Goal: Transaction & Acquisition: Purchase product/service

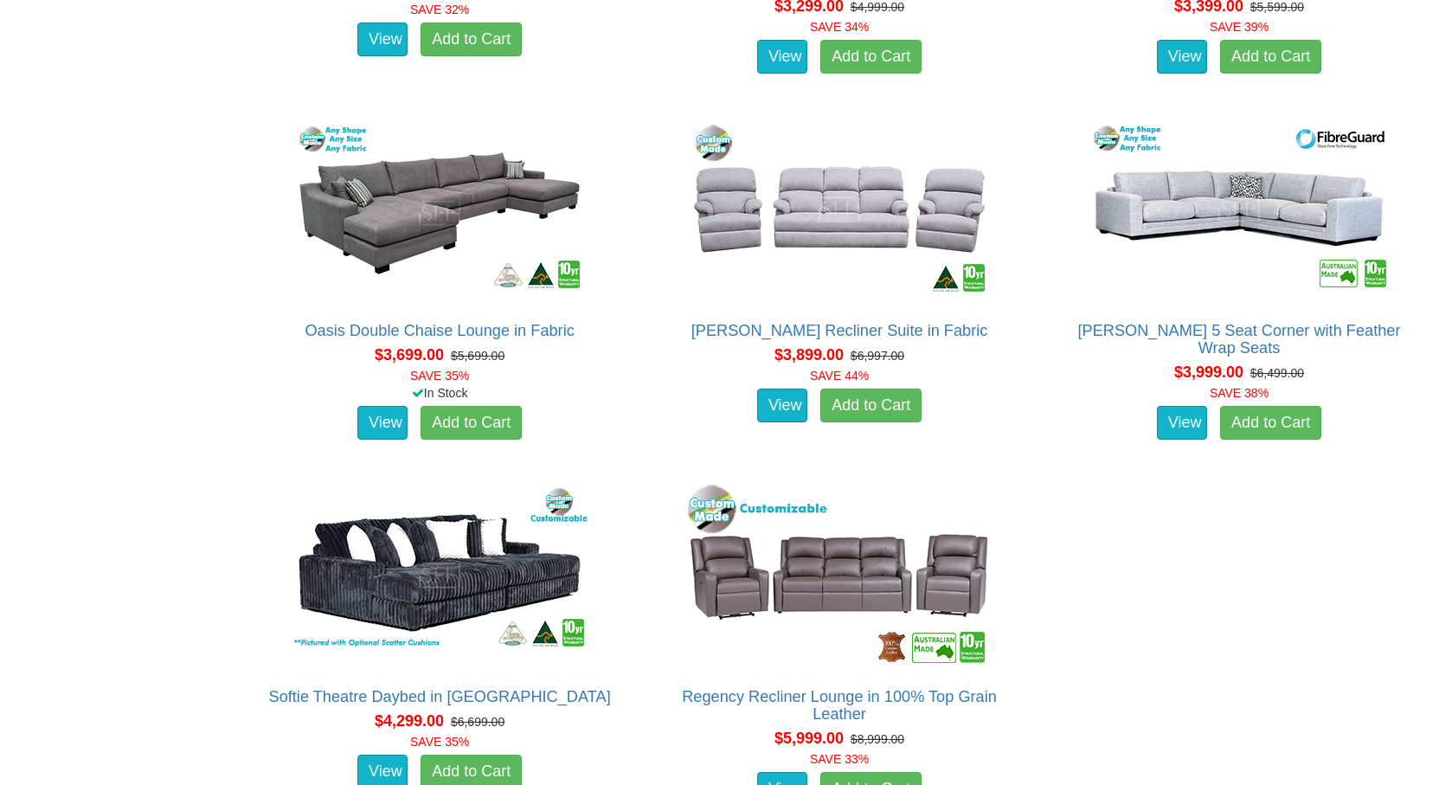
scroll to position [4737, 0]
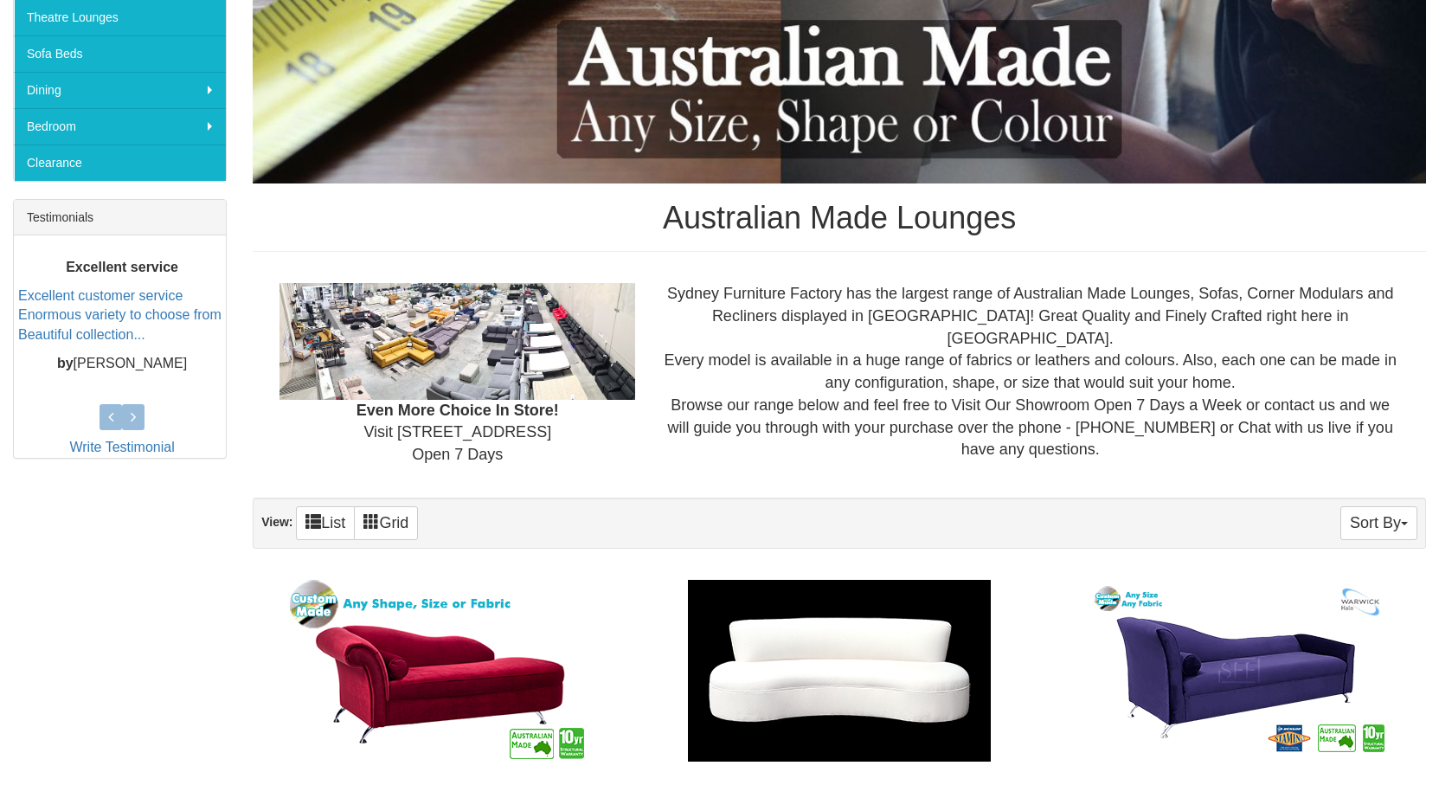
scroll to position [519, 0]
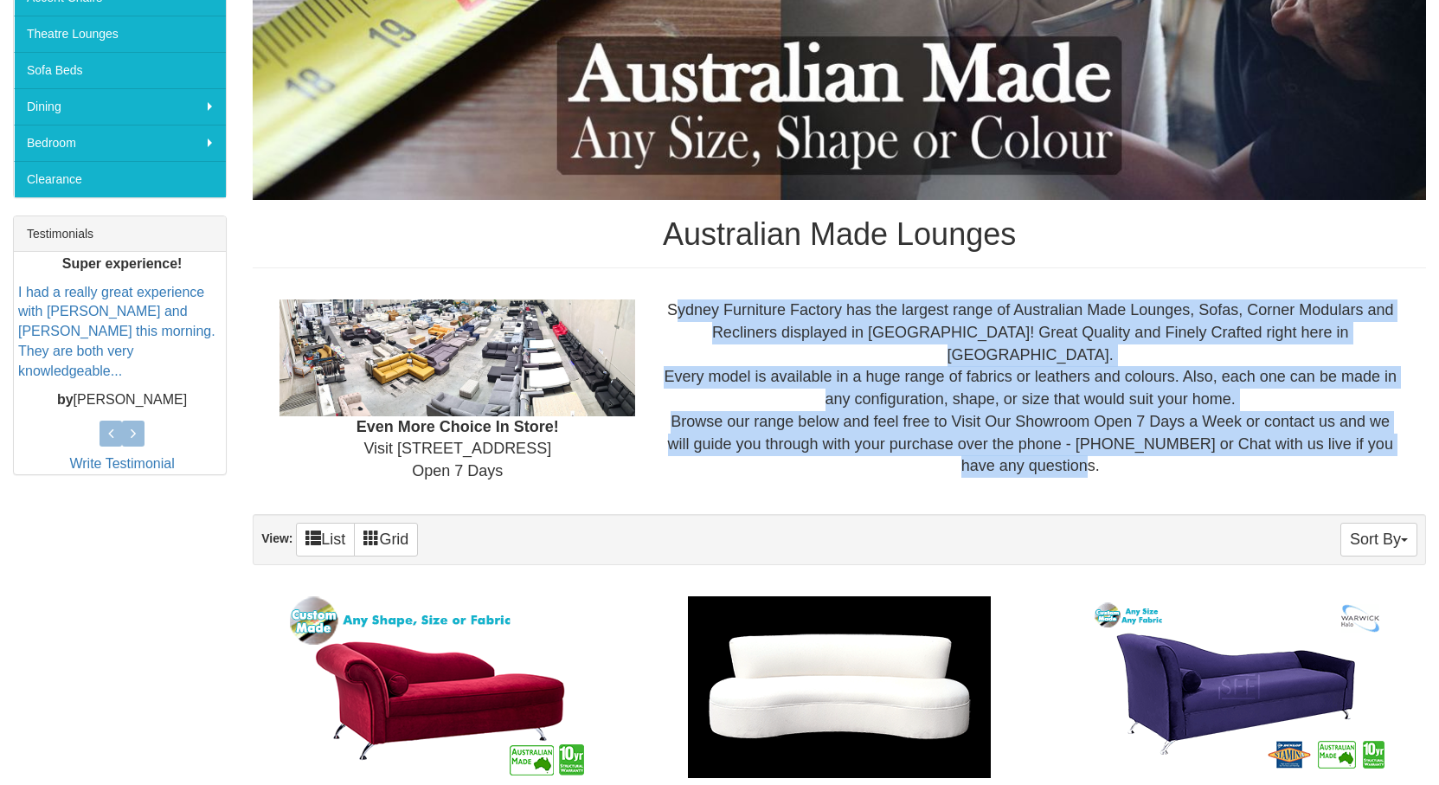
drag, startPoint x: 673, startPoint y: 306, endPoint x: 1108, endPoint y: 428, distance: 452.4
click at [1110, 433] on div "Sydney Furniture Factory has the largest range of Australian Made Lounges, Sofa…" at bounding box center [1030, 388] width 764 height 178
copy div "ydney Furniture Factory has the largest range of Australian Made Lounges, Sofas…"
click at [470, 352] on img at bounding box center [458, 357] width 356 height 116
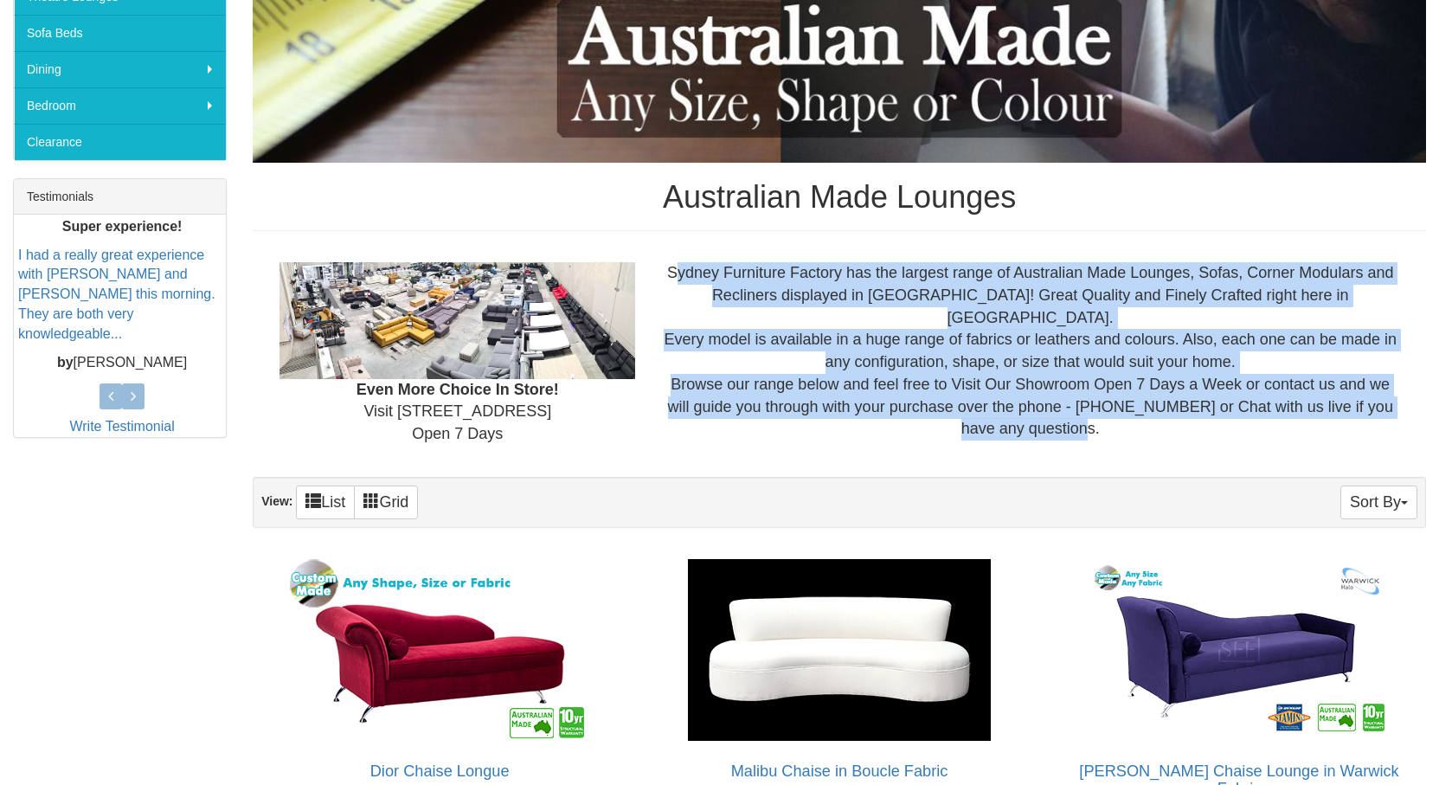
scroll to position [866, 0]
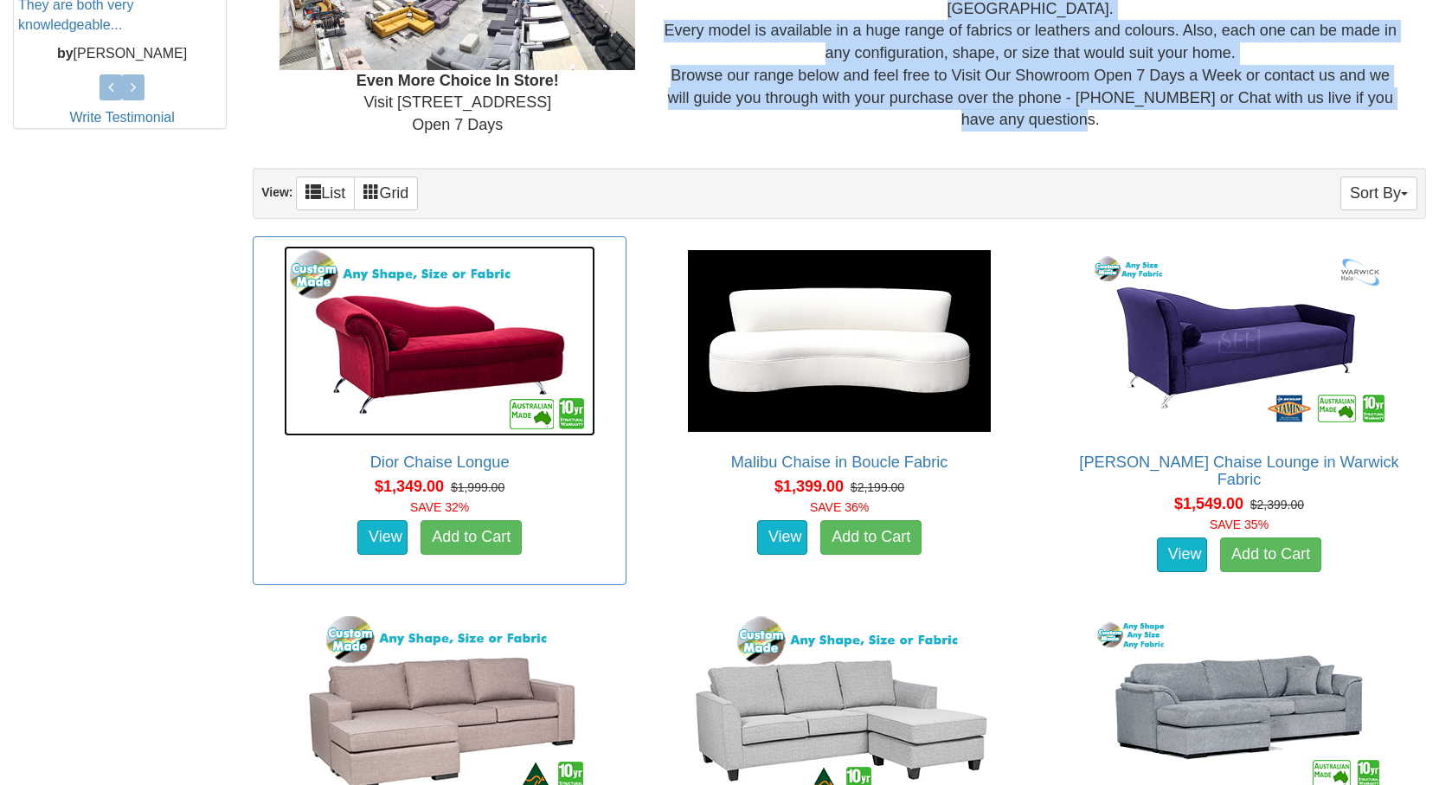
click at [466, 325] on img at bounding box center [440, 341] width 312 height 190
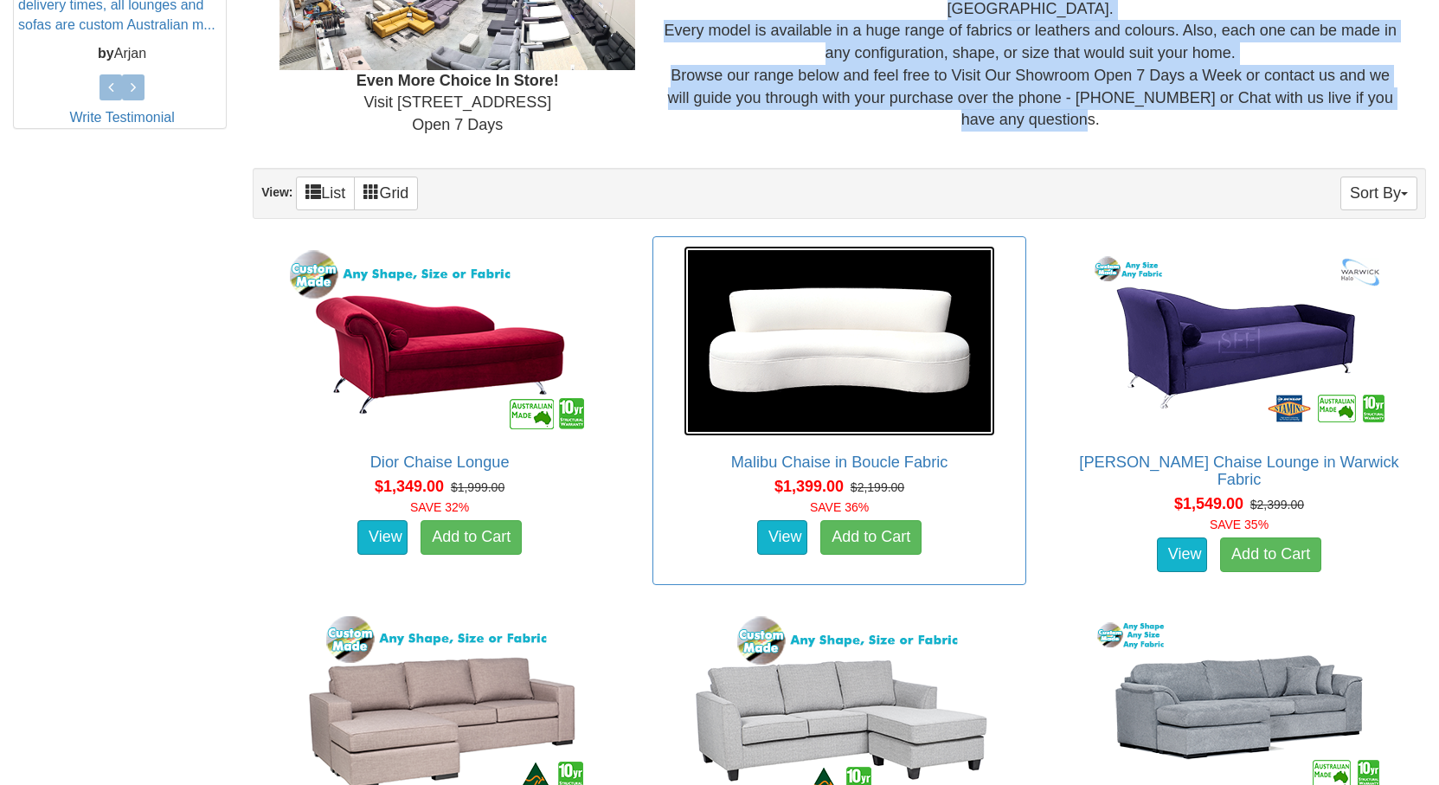
click at [864, 365] on img at bounding box center [840, 341] width 312 height 190
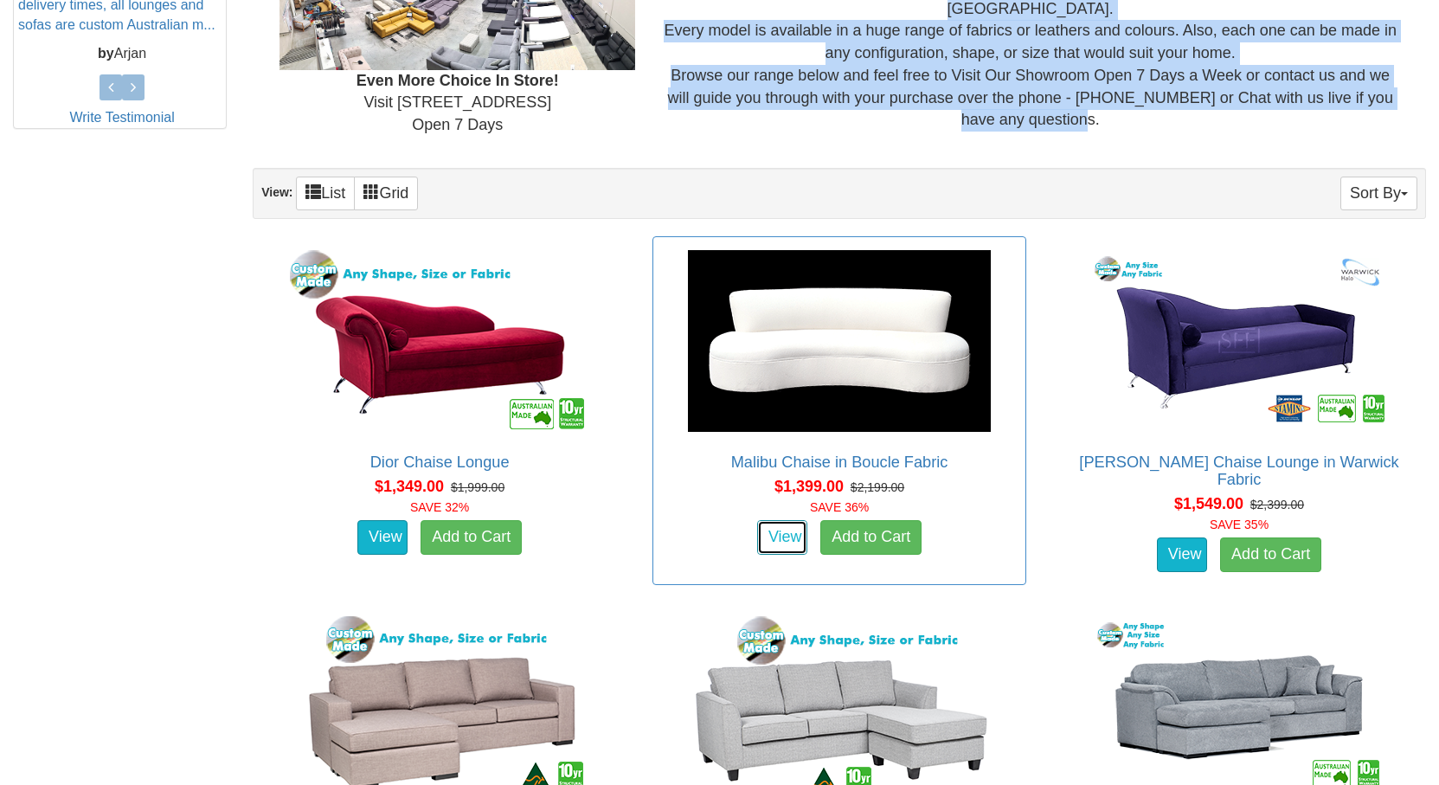
click at [793, 527] on link "View" at bounding box center [782, 537] width 50 height 35
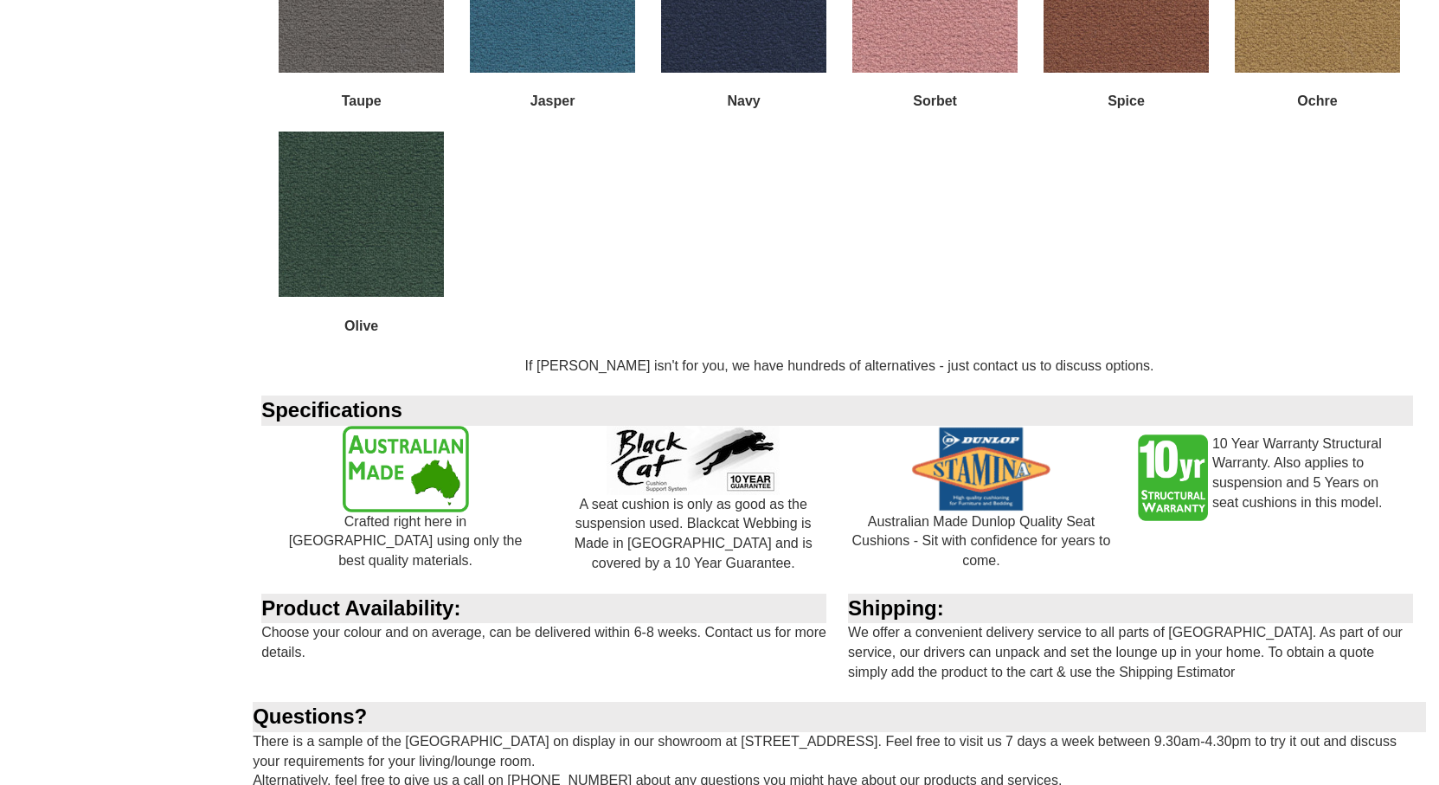
scroll to position [2164, 0]
